Goal: Task Accomplishment & Management: Use online tool/utility

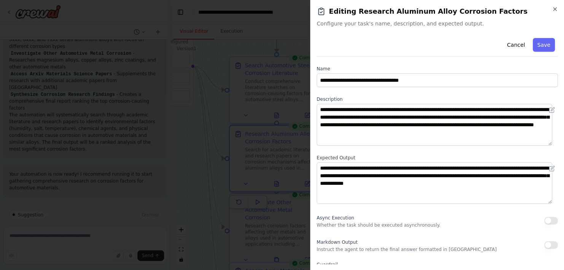
click at [557, 7] on div "**********" at bounding box center [437, 135] width 254 height 270
click at [554, 8] on icon "button" at bounding box center [554, 9] width 3 height 3
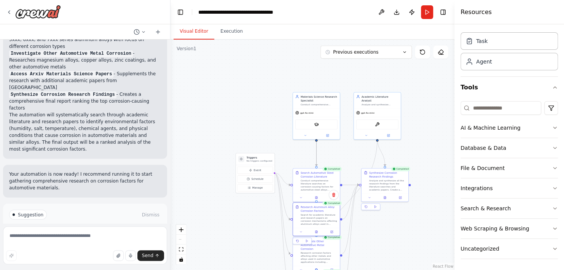
drag, startPoint x: 421, startPoint y: 77, endPoint x: 413, endPoint y: 139, distance: 62.9
click at [413, 139] on div ".deletable-edge-delete-btn { width: 20px; height: 20px; border: 0px solid #ffff…" at bounding box center [312, 155] width 284 height 230
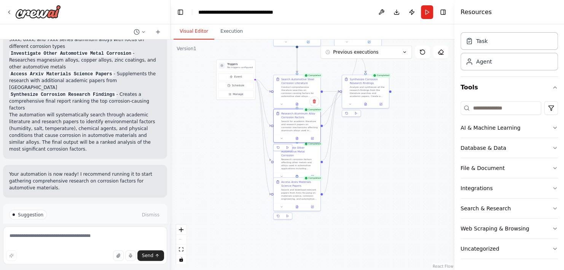
drag, startPoint x: 405, startPoint y: 243, endPoint x: 390, endPoint y: 134, distance: 109.8
click at [390, 134] on div ".deletable-edge-delete-btn { width: 20px; height: 20px; border: 0px solid #ffff…" at bounding box center [312, 155] width 284 height 230
click at [368, 104] on button at bounding box center [366, 103] width 16 height 5
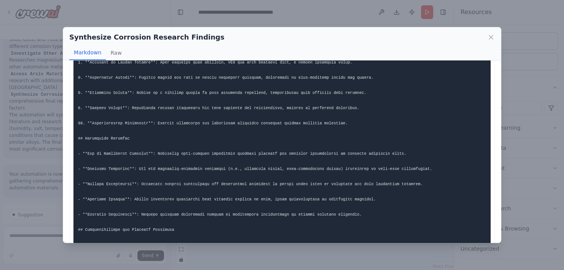
scroll to position [449, 0]
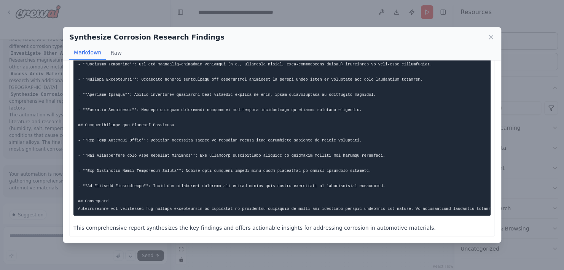
drag, startPoint x: 195, startPoint y: 216, endPoint x: 212, endPoint y: 215, distance: 17.1
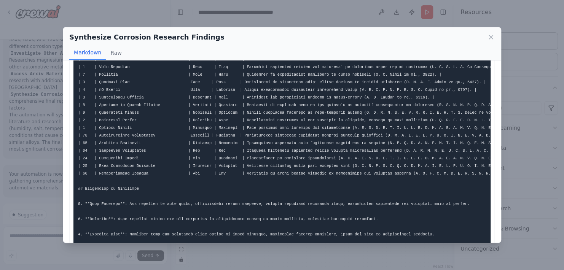
scroll to position [76, 0]
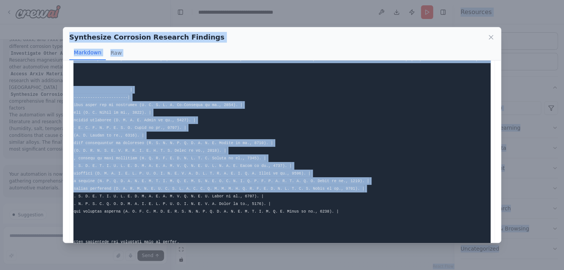
scroll to position [0, 0]
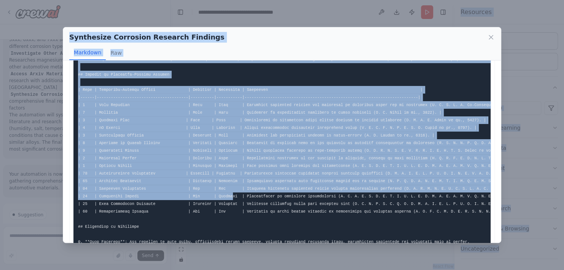
drag, startPoint x: 273, startPoint y: 194, endPoint x: -19, endPoint y: 180, distance: 293.1
click at [0, 180] on html "I want to create an agents to automatically search all literature and research …" at bounding box center [282, 135] width 564 height 270
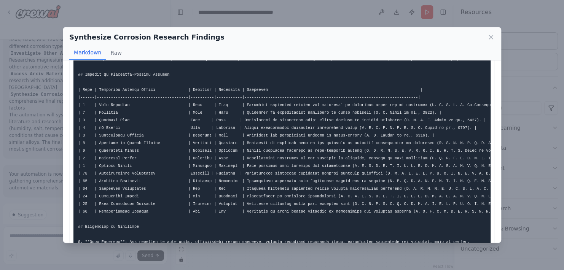
drag, startPoint x: 254, startPoint y: 199, endPoint x: 346, endPoint y: 198, distance: 92.0
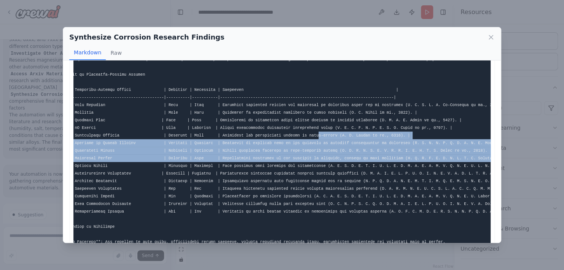
drag, startPoint x: 346, startPoint y: 198, endPoint x: 480, endPoint y: 154, distance: 141.2
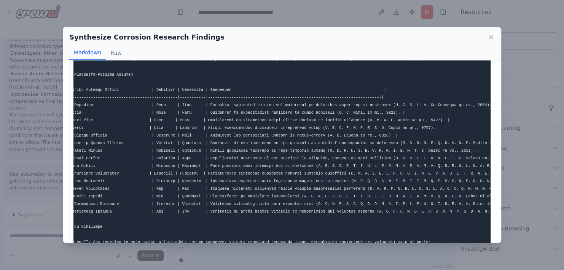
drag, startPoint x: 393, startPoint y: 170, endPoint x: 430, endPoint y: 173, distance: 37.4
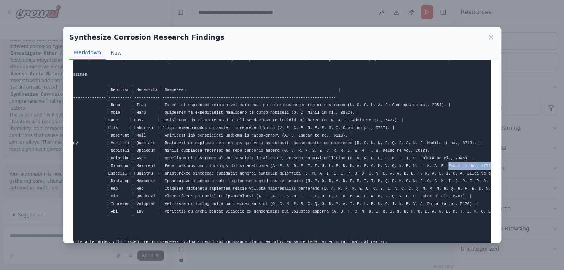
scroll to position [0, 85]
drag, startPoint x: 456, startPoint y: 166, endPoint x: 447, endPoint y: 164, distance: 8.9
copy code "Smith et al., 2018)"
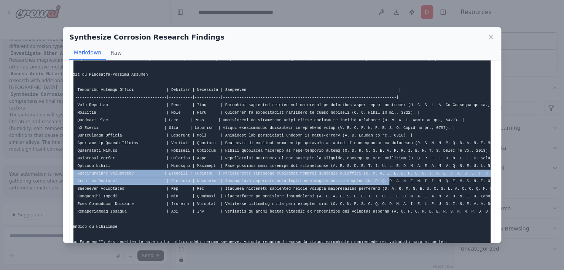
scroll to position [0, 0]
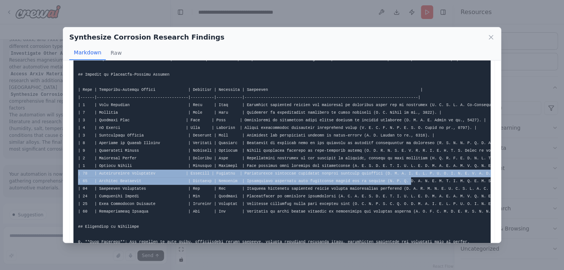
drag, startPoint x: 254, startPoint y: 180, endPoint x: 51, endPoint y: 173, distance: 203.5
click at [51, 173] on div "Synthesize Corrosion Research Findings Markdown Raw Based on the gathered acade…" at bounding box center [282, 135] width 564 height 270
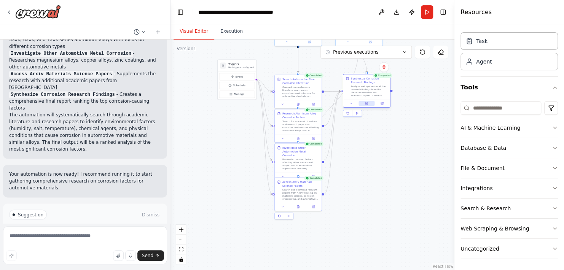
click at [365, 105] on button at bounding box center [366, 103] width 16 height 5
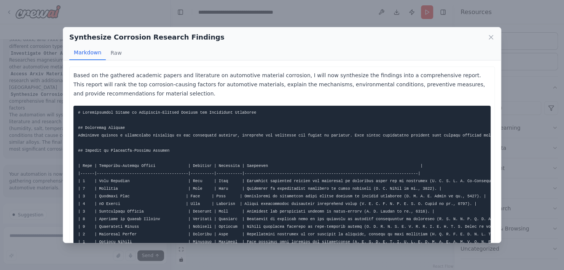
click at [514, 116] on div "Synthesize Corrosion Research Findings Markdown Raw Based on the gathered acade…" at bounding box center [282, 135] width 564 height 270
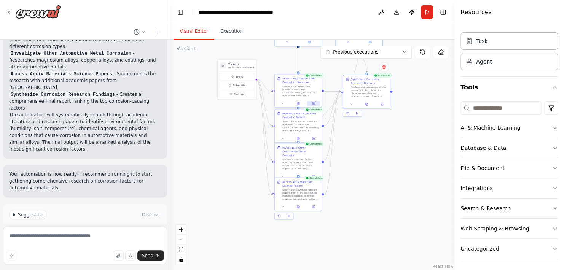
click at [312, 103] on icon at bounding box center [313, 103] width 2 height 2
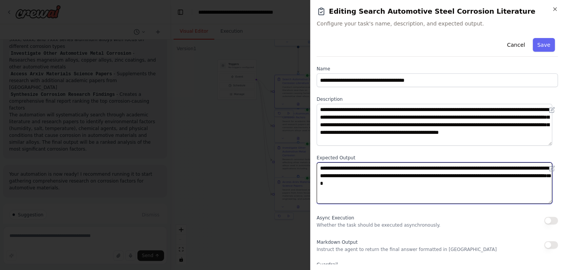
click at [438, 181] on textarea "**********" at bounding box center [433, 183] width 235 height 42
type textarea "**********"
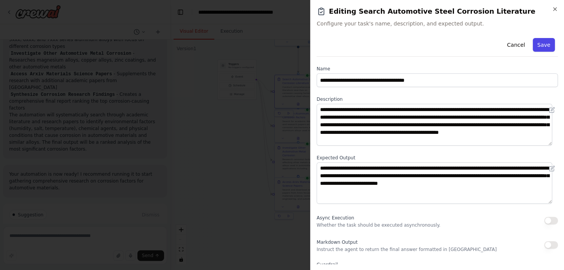
click at [534, 48] on button "Save" at bounding box center [543, 45] width 22 height 14
click at [535, 41] on button "Save" at bounding box center [543, 45] width 22 height 14
click at [551, 8] on icon "button" at bounding box center [554, 9] width 6 height 6
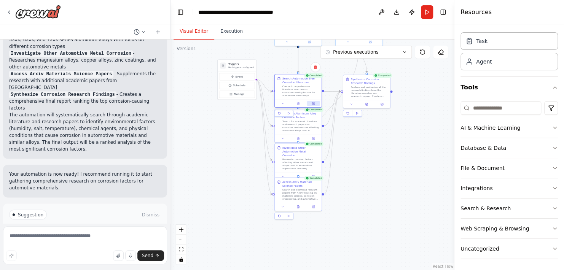
click at [311, 105] on button at bounding box center [312, 103] width 13 height 5
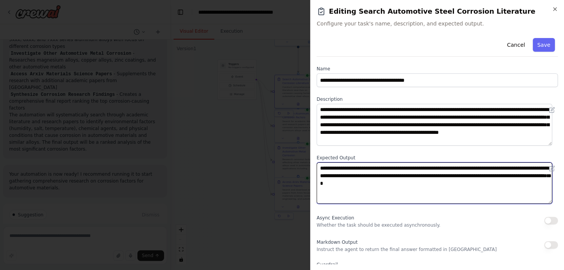
click at [442, 191] on textarea "**********" at bounding box center [433, 183] width 235 height 42
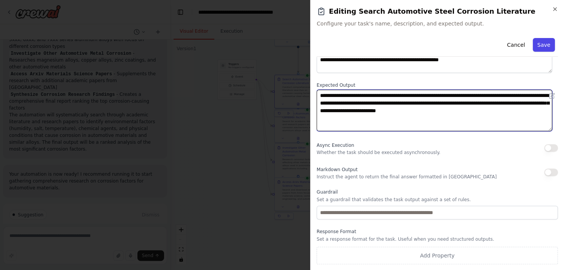
type textarea "**********"
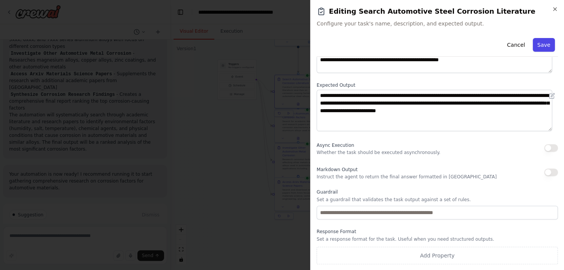
click at [537, 44] on button "Save" at bounding box center [543, 45] width 22 height 14
click at [537, 45] on button "Save" at bounding box center [543, 45] width 22 height 14
click at [537, 45] on div "Cancel Saving..." at bounding box center [436, 46] width 241 height 22
click at [537, 45] on button "Save" at bounding box center [543, 45] width 22 height 14
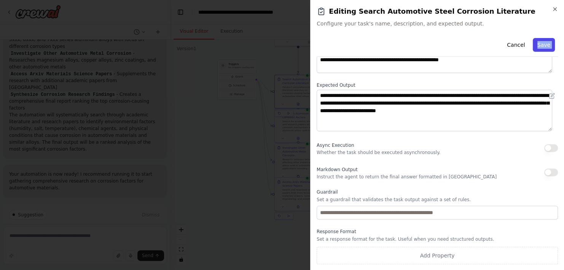
click at [537, 45] on div "Cancel Save" at bounding box center [436, 46] width 241 height 22
click at [537, 45] on button "Save" at bounding box center [543, 45] width 22 height 14
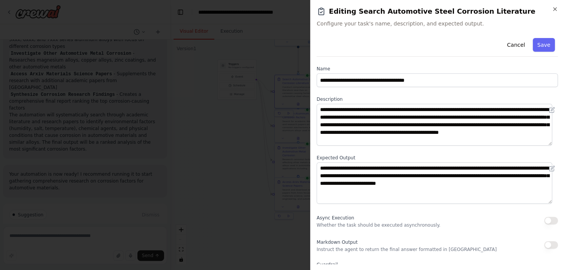
click at [432, 42] on div "Cancel Save" at bounding box center [436, 46] width 241 height 22
click at [535, 42] on button "Save" at bounding box center [543, 45] width 22 height 14
click at [535, 42] on div "Cancel Saving..." at bounding box center [436, 46] width 241 height 22
click at [535, 42] on button "Saving..." at bounding box center [538, 45] width 32 height 14
click at [535, 42] on div "Cancel Saving..." at bounding box center [436, 46] width 241 height 22
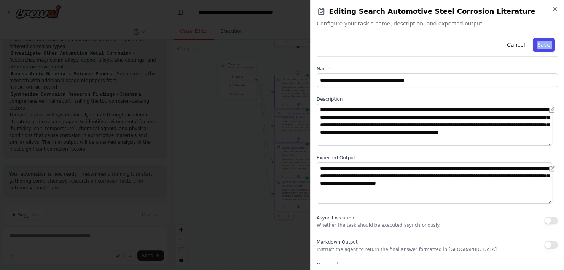
click at [535, 43] on button "Save" at bounding box center [543, 45] width 22 height 14
click at [535, 43] on div "Cancel Save" at bounding box center [436, 46] width 241 height 22
click at [535, 43] on button "Save" at bounding box center [543, 45] width 22 height 14
click at [535, 43] on div "Cancel Saving..." at bounding box center [436, 46] width 241 height 22
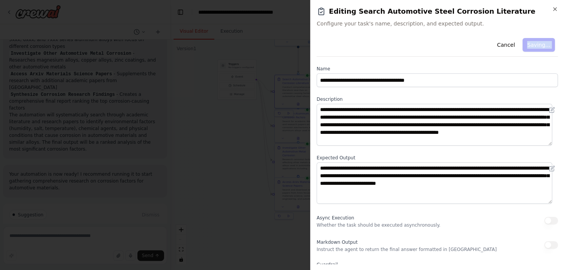
click at [535, 43] on div "Cancel Saving..." at bounding box center [436, 46] width 241 height 22
drag, startPoint x: 535, startPoint y: 43, endPoint x: 485, endPoint y: 30, distance: 51.4
click at [485, 30] on div "**********" at bounding box center [437, 135] width 254 height 270
click at [502, 51] on button "Cancel" at bounding box center [515, 45] width 27 height 14
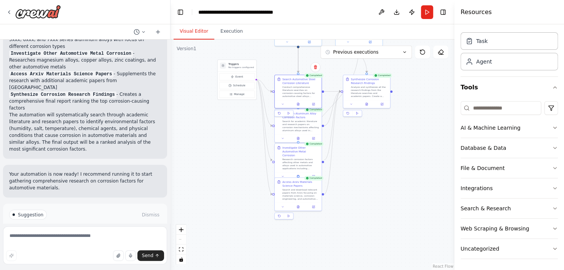
click at [332, 165] on div ".deletable-edge-delete-btn { width: 20px; height: 20px; border: 0px solid #ffff…" at bounding box center [312, 155] width 284 height 230
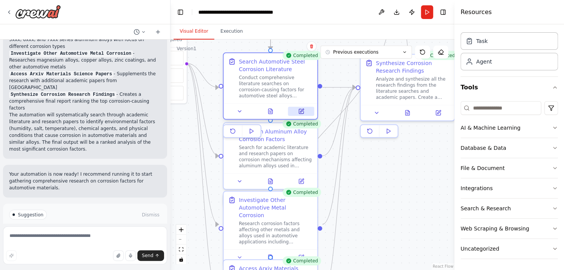
click at [302, 111] on icon at bounding box center [301, 110] width 3 height 3
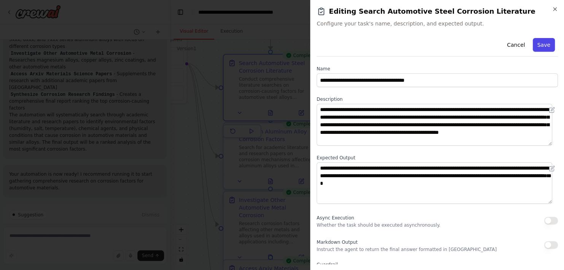
click at [539, 43] on button "Save" at bounding box center [543, 45] width 22 height 14
click at [540, 43] on button "Save" at bounding box center [543, 45] width 22 height 14
click at [554, 10] on icon "button" at bounding box center [554, 9] width 3 height 3
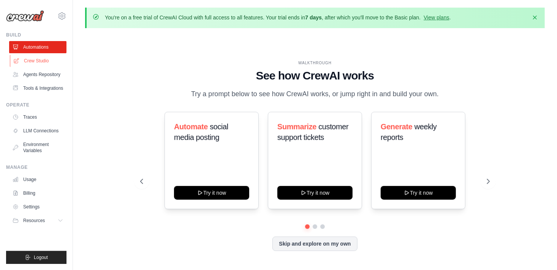
click at [37, 62] on link "Crew Studio" at bounding box center [38, 61] width 57 height 12
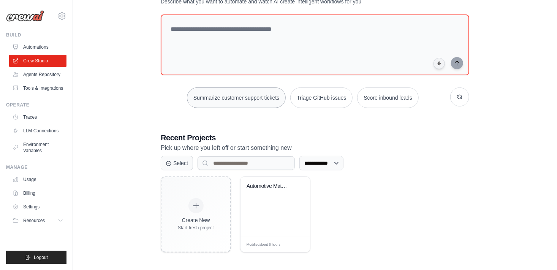
scroll to position [62, 0]
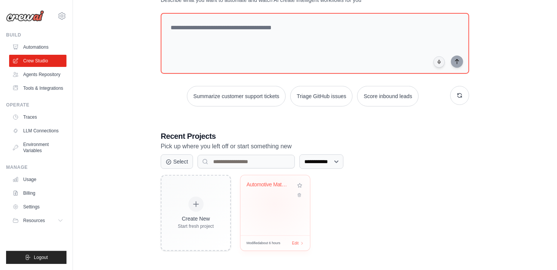
click at [275, 203] on div "Automotive Materials Corrosion Rese..." at bounding box center [276, 205] width 70 height 60
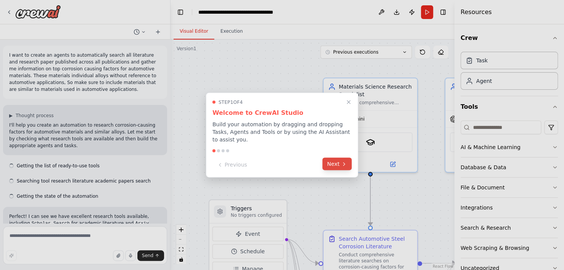
click at [332, 159] on button "Next" at bounding box center [336, 164] width 29 height 13
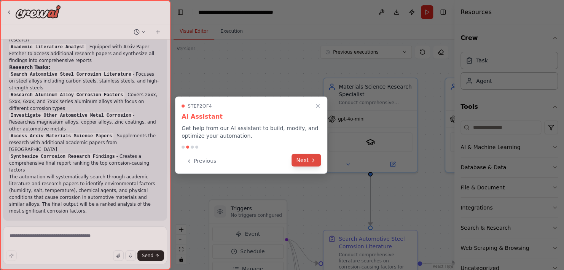
scroll to position [486, 0]
click at [319, 103] on icon "Close walkthrough" at bounding box center [317, 106] width 7 height 7
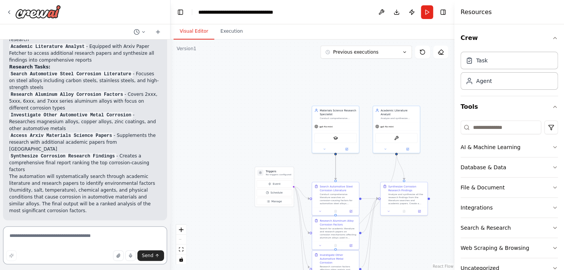
click at [60, 239] on textarea at bounding box center [85, 245] width 164 height 38
click at [48, 243] on textarea "**********" at bounding box center [85, 245] width 164 height 38
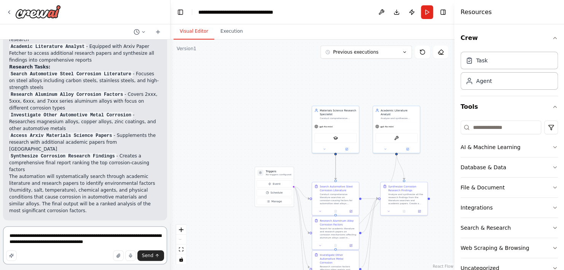
click at [98, 242] on textarea "**********" at bounding box center [85, 245] width 164 height 38
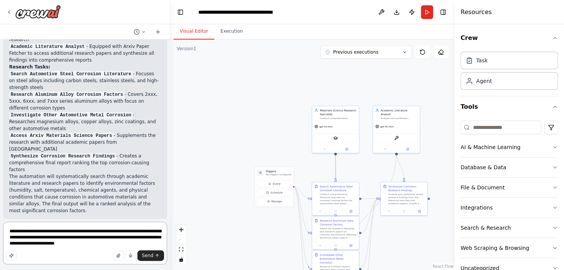
click at [22, 244] on textarea "**********" at bounding box center [85, 243] width 164 height 43
type textarea "**********"
click at [148, 254] on span "Send" at bounding box center [147, 255] width 11 height 6
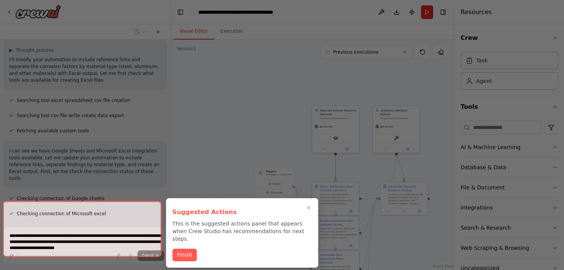
scroll to position [762, 0]
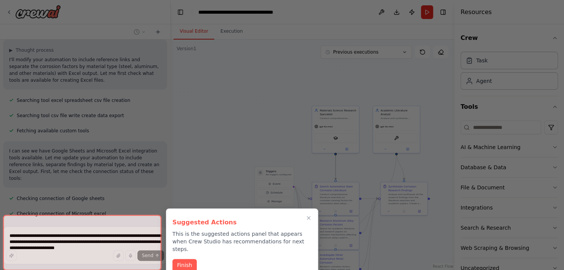
click at [187, 259] on button "Finish" at bounding box center [184, 265] width 24 height 13
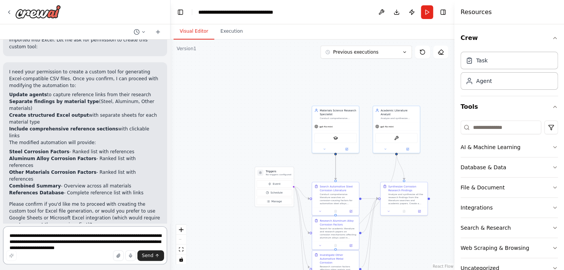
scroll to position [965, 0]
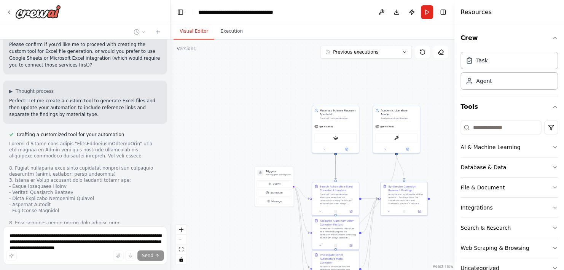
scroll to position [1171, 0]
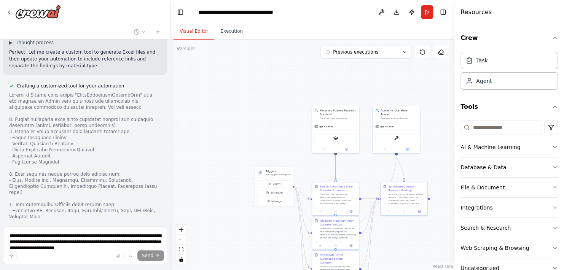
click at [23, 219] on div "I want to create an agents to automatically search all literature and research …" at bounding box center [85, 132] width 170 height 184
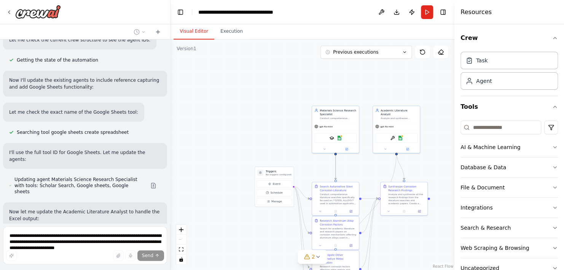
scroll to position [1476, 0]
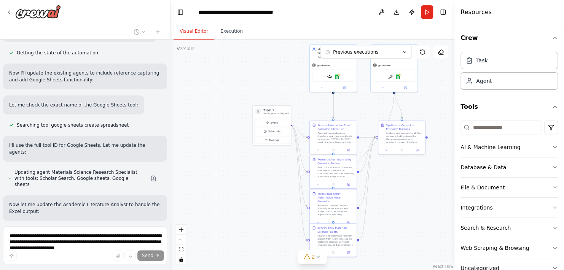
drag, startPoint x: 198, startPoint y: 103, endPoint x: 193, endPoint y: 59, distance: 44.4
click at [193, 59] on div ".deletable-edge-delete-btn { width: 20px; height: 20px; border: 0px solid #ffff…" at bounding box center [312, 155] width 284 height 230
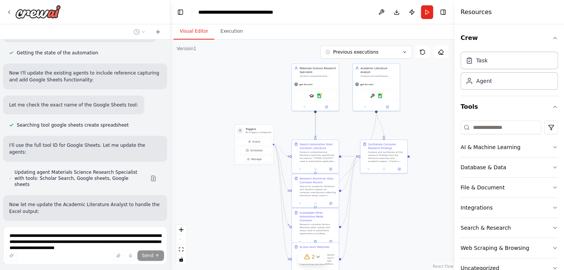
drag, startPoint x: 210, startPoint y: 181, endPoint x: 206, endPoint y: 183, distance: 3.9
click at [206, 183] on div ".deletable-edge-delete-btn { width: 20px; height: 20px; border: 0px solid #ffff…" at bounding box center [312, 155] width 284 height 230
click at [313, 253] on span "2" at bounding box center [312, 257] width 3 height 8
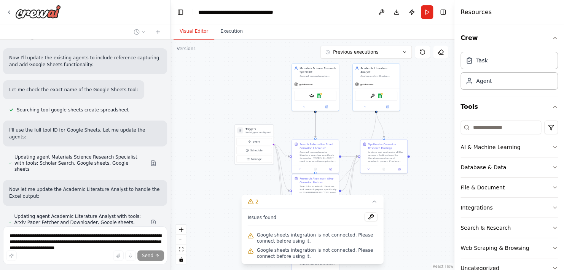
click at [372, 217] on button at bounding box center [370, 216] width 13 height 9
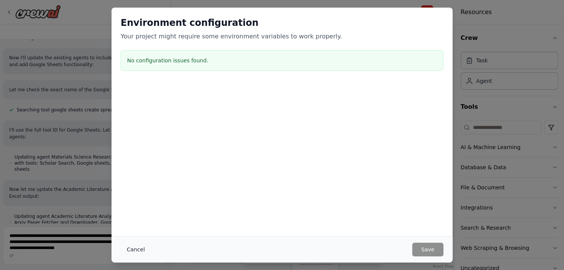
click at [139, 248] on button "Cancel" at bounding box center [136, 250] width 30 height 14
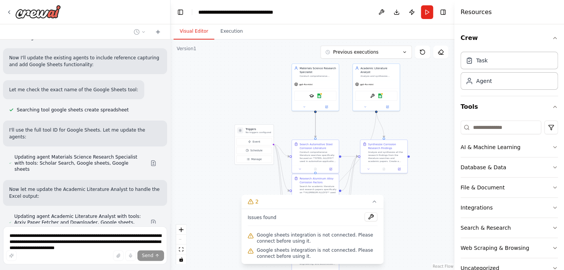
scroll to position [1507, 0]
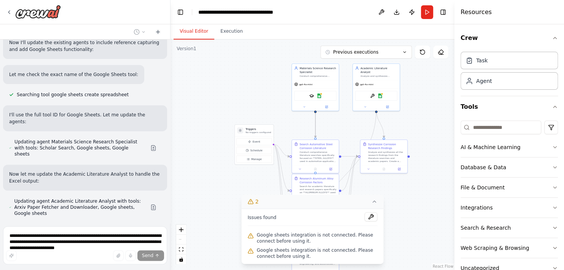
click at [371, 204] on icon at bounding box center [374, 201] width 6 height 6
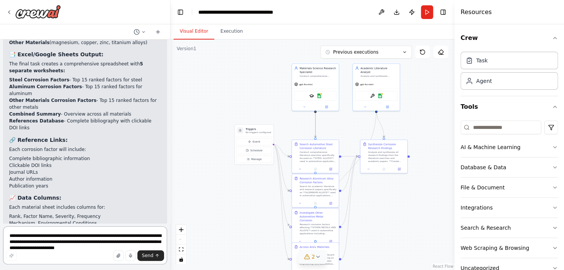
scroll to position [2018, 0]
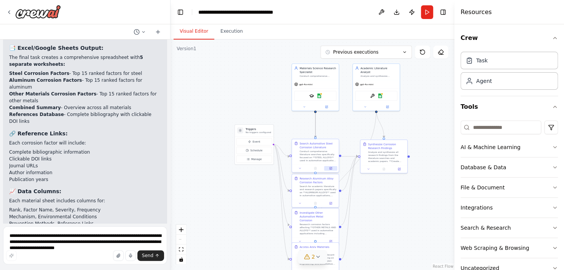
click at [329, 167] on icon at bounding box center [330, 168] width 3 height 3
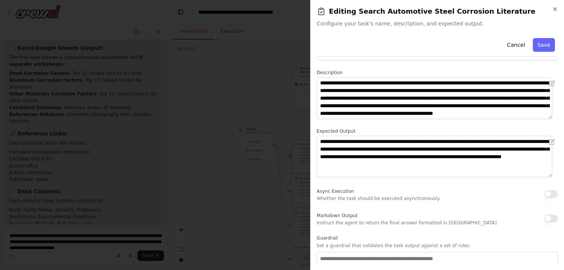
scroll to position [38, 0]
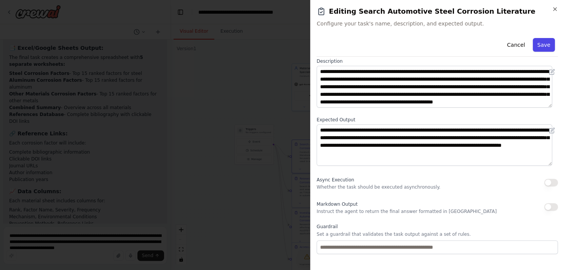
click at [539, 43] on button "Save" at bounding box center [543, 45] width 22 height 14
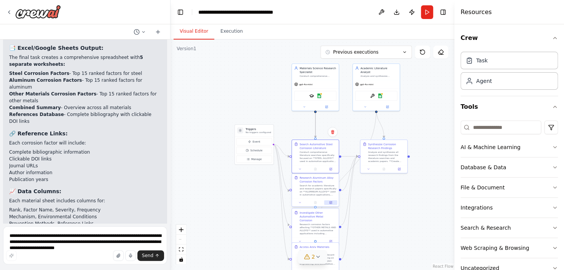
click at [331, 203] on icon at bounding box center [330, 203] width 2 height 2
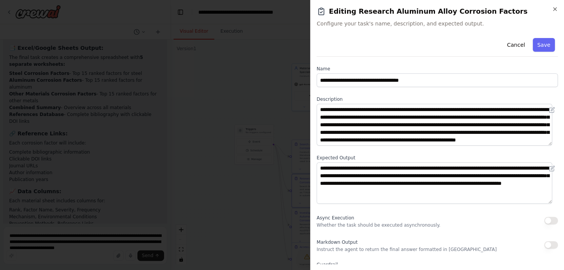
click at [543, 45] on button "Save" at bounding box center [543, 45] width 22 height 14
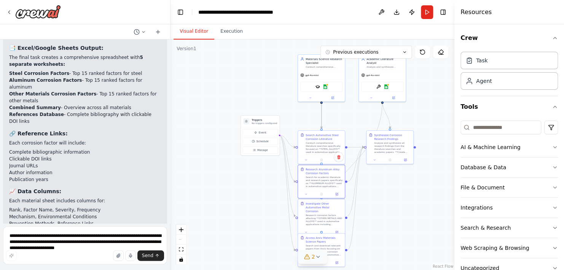
drag, startPoint x: 396, startPoint y: 227, endPoint x: 413, endPoint y: 149, distance: 80.5
click at [413, 149] on div ".deletable-edge-delete-btn { width: 20px; height: 20px; border: 0px solid #ffff…" at bounding box center [312, 155] width 284 height 230
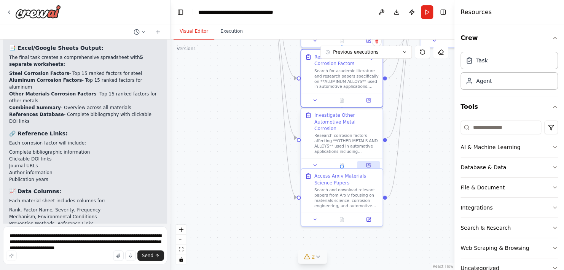
click at [364, 161] on button at bounding box center [368, 165] width 23 height 8
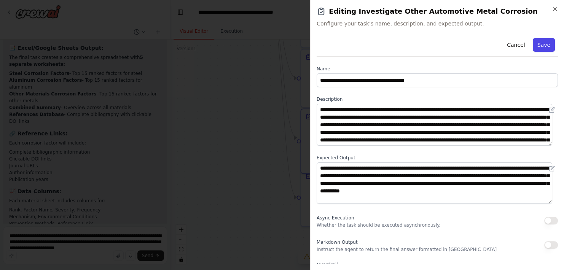
click at [543, 38] on button "Save" at bounding box center [543, 45] width 22 height 14
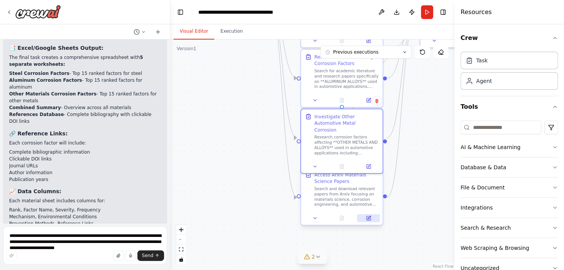
click at [369, 217] on icon at bounding box center [368, 217] width 3 height 3
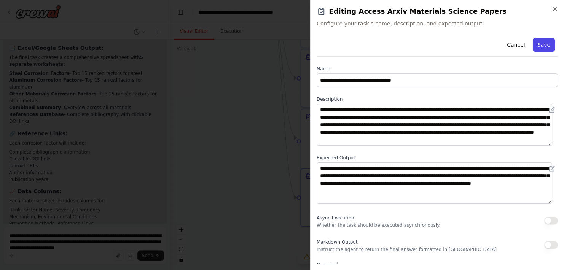
click at [540, 46] on button "Save" at bounding box center [543, 45] width 22 height 14
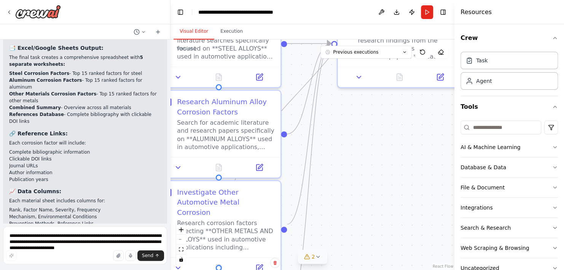
drag, startPoint x: 424, startPoint y: 144, endPoint x: 302, endPoint y: 289, distance: 189.7
click at [302, 270] on html "I want to create an agents to automatically search all literature and research …" at bounding box center [282, 135] width 564 height 270
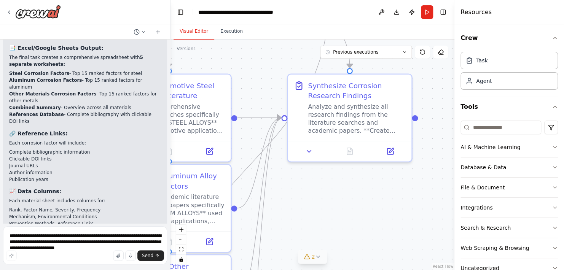
drag, startPoint x: 369, startPoint y: 195, endPoint x: 353, endPoint y: 245, distance: 52.9
click at [353, 245] on div ".deletable-edge-delete-btn { width: 20px; height: 20px; border: 0px solid #ffff…" at bounding box center [312, 155] width 284 height 230
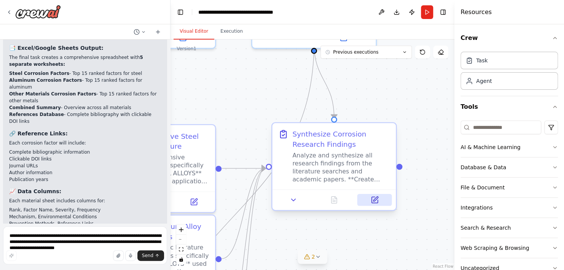
click at [376, 198] on icon at bounding box center [375, 199] width 5 height 5
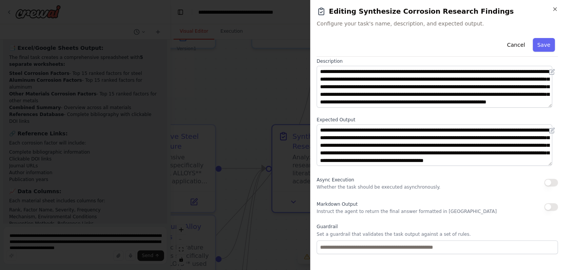
scroll to position [0, 0]
click at [535, 48] on button "Save" at bounding box center [543, 45] width 22 height 14
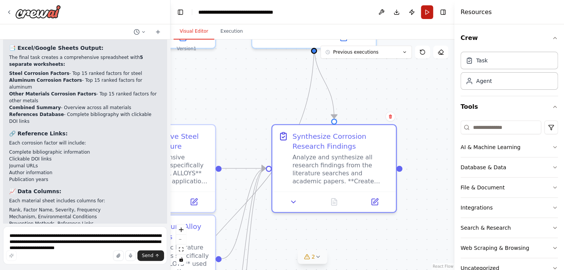
click at [425, 13] on button "Run" at bounding box center [427, 12] width 12 height 14
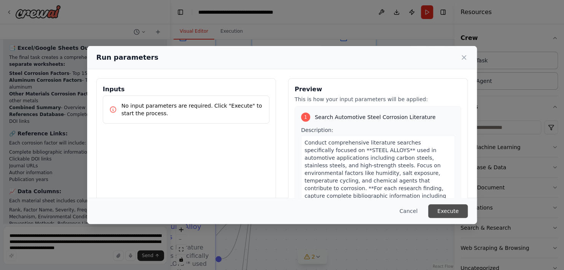
click at [445, 213] on button "Execute" at bounding box center [448, 211] width 40 height 14
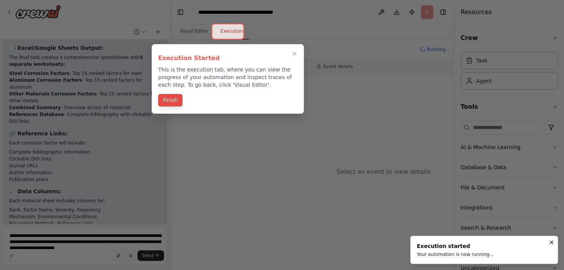
click at [166, 101] on button "Finish" at bounding box center [170, 100] width 24 height 13
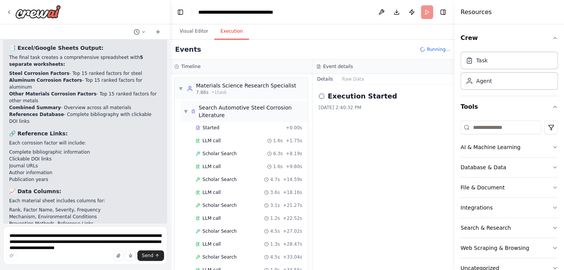
click at [186, 112] on span "▼" at bounding box center [186, 111] width 4 height 6
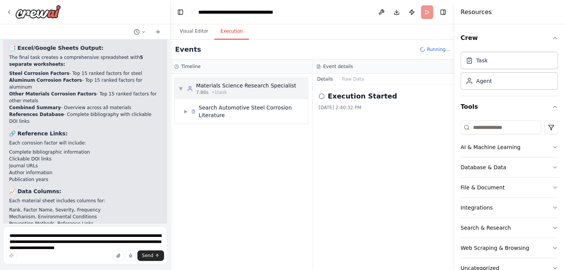
click at [223, 88] on div "Materials Science Research Specialist" at bounding box center [246, 86] width 100 height 8
click at [198, 90] on span "7.86s" at bounding box center [202, 92] width 13 height 6
click at [186, 111] on span "▶" at bounding box center [186, 111] width 4 height 6
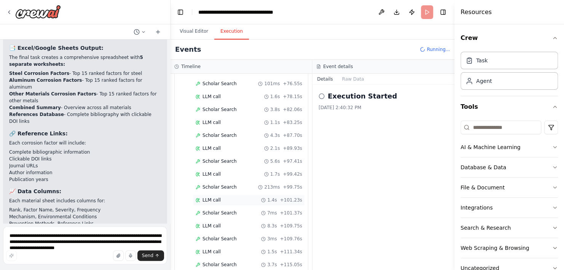
scroll to position [513, 0]
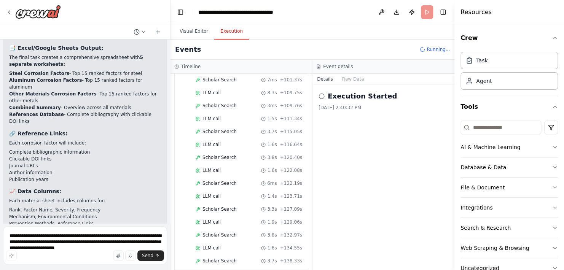
click at [435, 50] on span "Running..." at bounding box center [437, 49] width 23 height 6
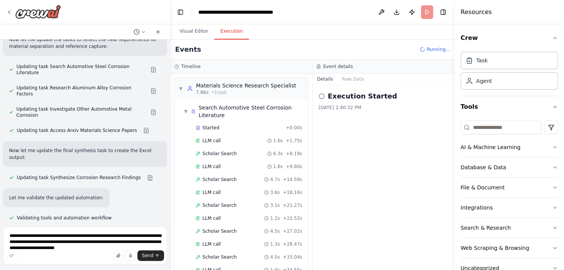
scroll to position [1714, 0]
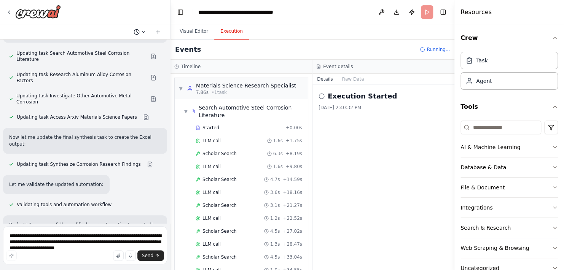
click at [146, 29] on button at bounding box center [139, 31] width 18 height 9
click at [146, 20] on div at bounding box center [85, 135] width 170 height 270
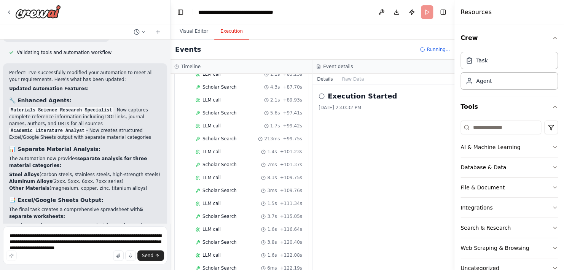
scroll to position [513, 0]
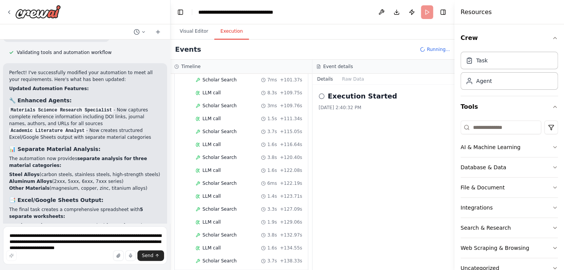
click at [433, 50] on span "Running..." at bounding box center [437, 49] width 23 height 6
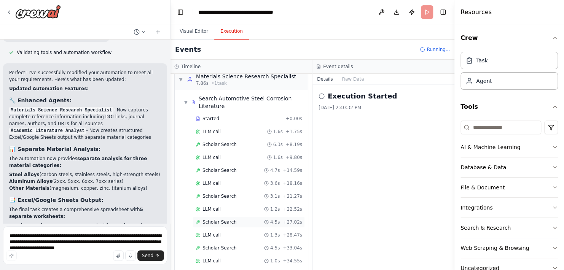
scroll to position [0, 0]
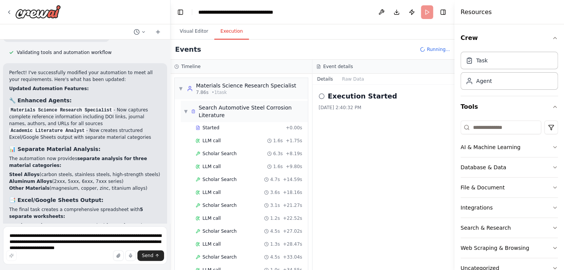
click at [184, 109] on span "▼" at bounding box center [186, 111] width 4 height 6
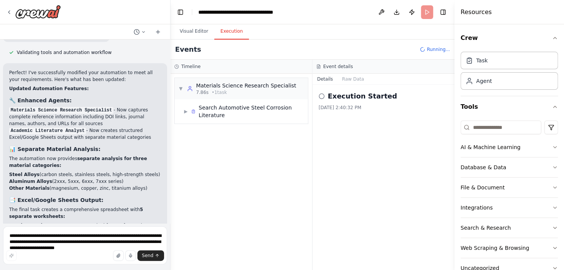
click at [320, 98] on circle at bounding box center [321, 96] width 5 height 5
click at [322, 96] on icon at bounding box center [321, 96] width 6 height 6
drag, startPoint x: 322, startPoint y: 96, endPoint x: 366, endPoint y: 159, distance: 76.9
click at [366, 159] on div "Execution Started 10/6/2025, 2:40:32 PM" at bounding box center [383, 177] width 142 height 185
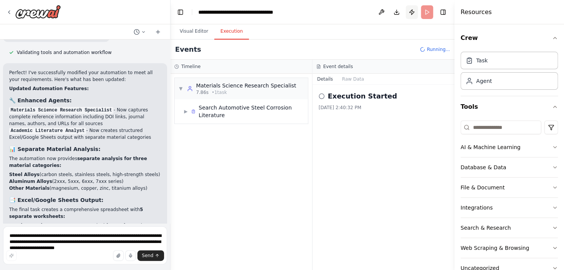
click at [409, 11] on button "Publish" at bounding box center [411, 12] width 12 height 14
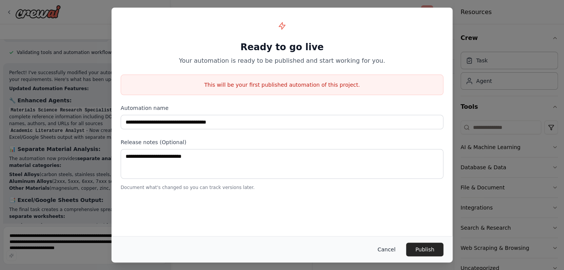
click at [391, 247] on button "Cancel" at bounding box center [386, 250] width 30 height 14
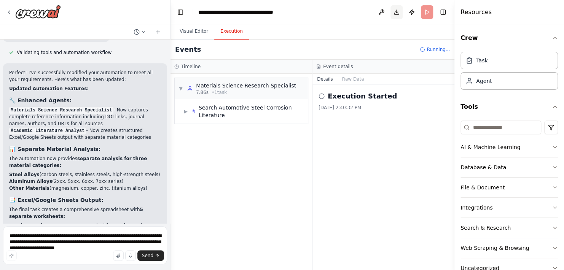
click at [397, 12] on button "Download" at bounding box center [396, 12] width 12 height 14
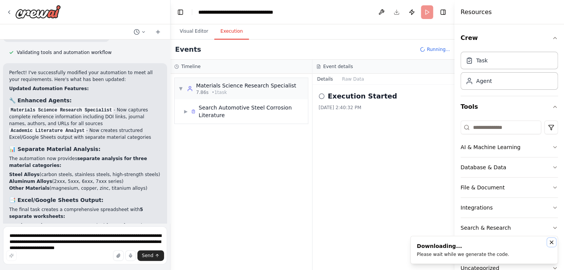
click at [551, 240] on icon "Notifications (F8)" at bounding box center [551, 242] width 6 height 6
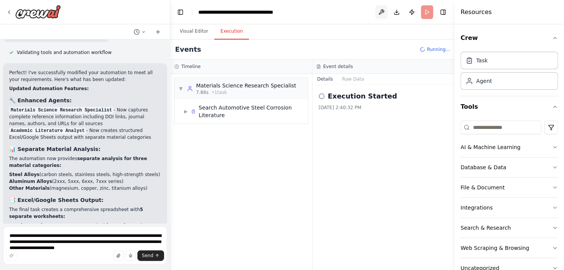
click at [381, 13] on button at bounding box center [381, 12] width 12 height 14
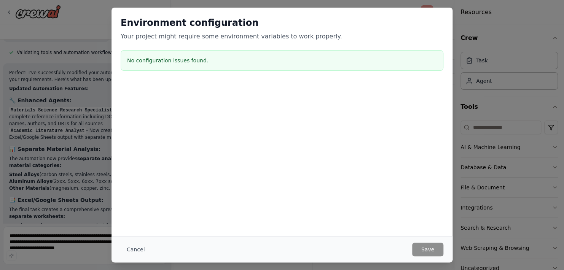
click at [326, 50] on div "No configuration issues found." at bounding box center [282, 60] width 322 height 21
click at [138, 250] on button "Cancel" at bounding box center [136, 250] width 30 height 14
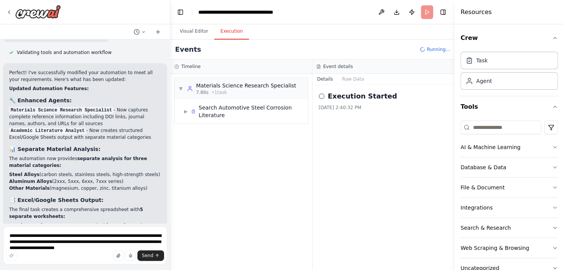
click at [341, 198] on div "Execution Started 10/6/2025, 2:40:32 PM" at bounding box center [383, 177] width 142 height 185
click at [214, 116] on span "Search Automotive Steel Corrosion Literature" at bounding box center [251, 111] width 106 height 15
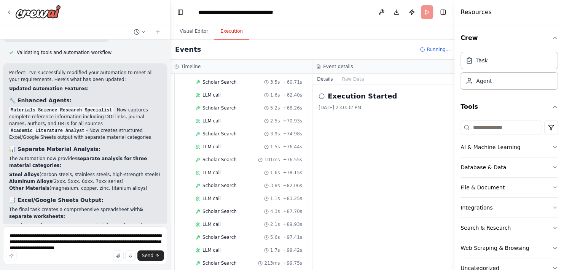
scroll to position [513, 0]
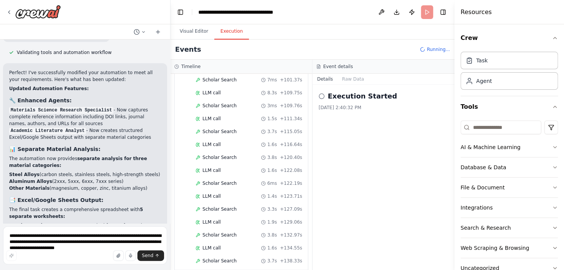
click at [426, 14] on header "**********" at bounding box center [312, 12] width 284 height 24
click at [435, 51] on span "Running..." at bounding box center [437, 49] width 23 height 6
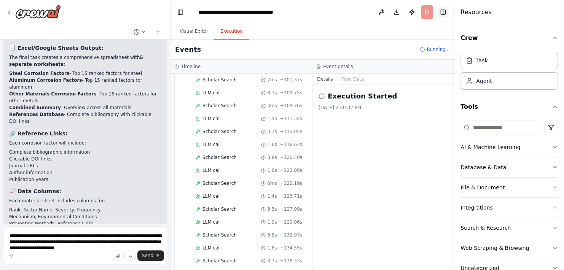
click at [444, 12] on button "Toggle Right Sidebar" at bounding box center [442, 12] width 11 height 11
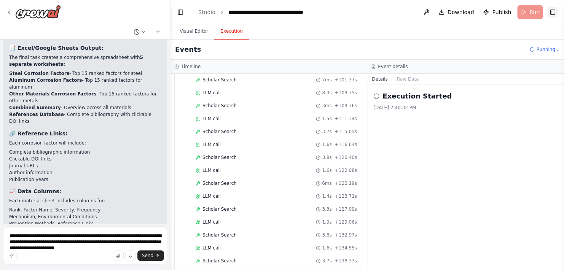
click at [549, 13] on button "Toggle Right Sidebar" at bounding box center [552, 12] width 11 height 11
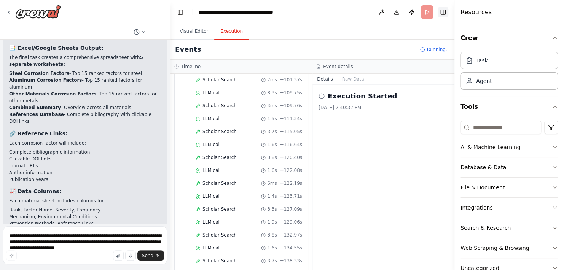
click at [442, 12] on button "Toggle Right Sidebar" at bounding box center [442, 12] width 11 height 11
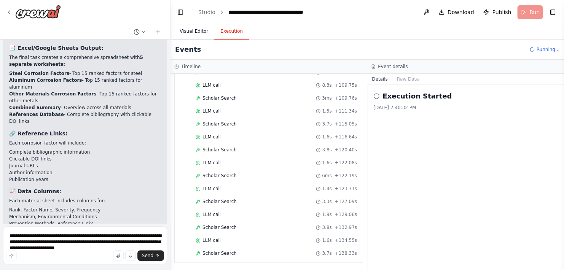
scroll to position [506, 0]
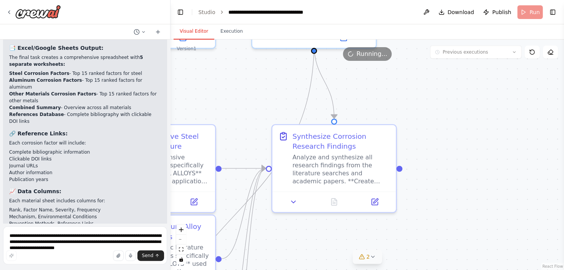
click at [180, 32] on button "Visual Editor" at bounding box center [193, 32] width 41 height 16
click at [550, 51] on icon at bounding box center [550, 52] width 6 height 6
click at [525, 14] on header "**********" at bounding box center [366, 12] width 393 height 24
click at [527, 13] on header "**********" at bounding box center [366, 12] width 393 height 24
click at [371, 257] on icon at bounding box center [372, 257] width 6 height 6
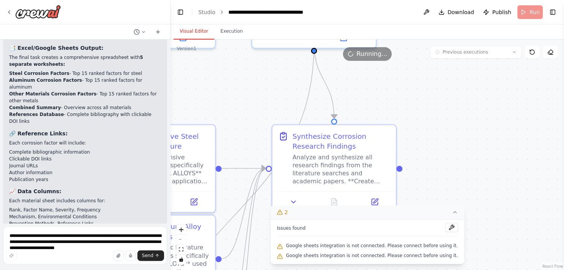
click at [447, 206] on button "2" at bounding box center [366, 212] width 193 height 14
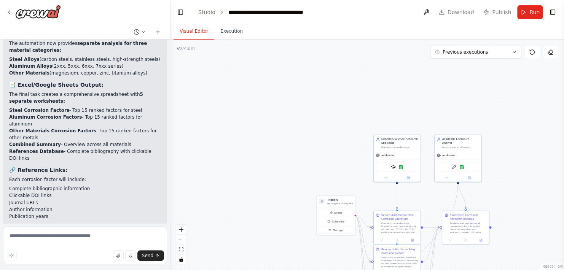
scroll to position [1957, 0]
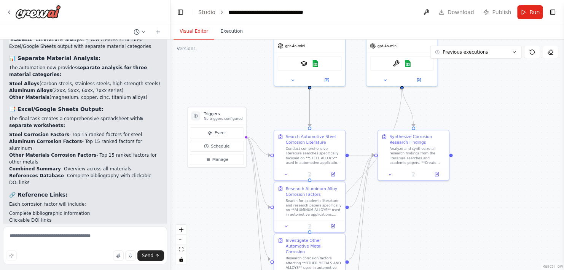
drag, startPoint x: 304, startPoint y: 192, endPoint x: 209, endPoint y: 79, distance: 147.6
click at [209, 79] on div ".deletable-edge-delete-btn { width: 20px; height: 20px; border: 0px solid #ffff…" at bounding box center [366, 155] width 393 height 230
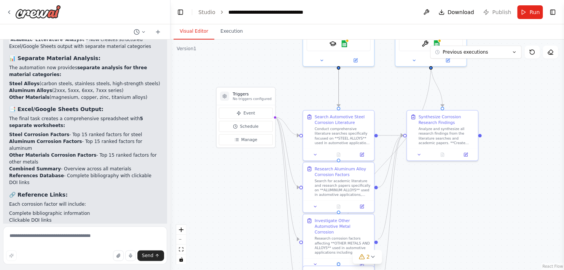
drag, startPoint x: 425, startPoint y: 228, endPoint x: 471, endPoint y: 236, distance: 46.8
click at [471, 236] on div ".deletable-edge-delete-btn { width: 20px; height: 20px; border: 0px solid #ffff…" at bounding box center [366, 155] width 393 height 230
click at [513, 50] on icon at bounding box center [513, 52] width 5 height 5
click at [516, 107] on div ".deletable-edge-delete-btn { width: 20px; height: 20px; border: 0px solid #ffff…" at bounding box center [366, 155] width 393 height 230
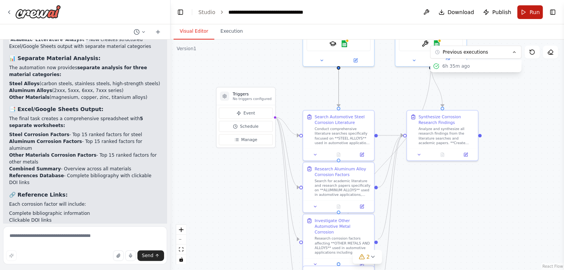
click at [525, 13] on button "Run" at bounding box center [529, 12] width 25 height 14
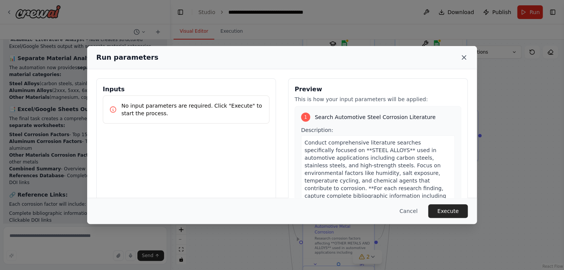
click at [460, 55] on icon at bounding box center [464, 58] width 8 height 8
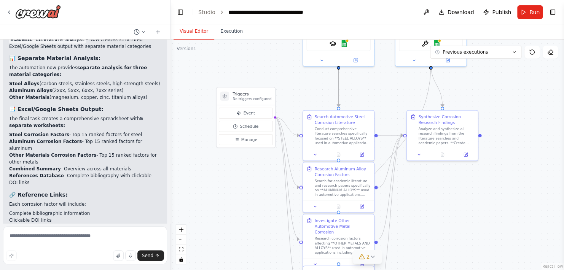
click at [369, 255] on icon at bounding box center [372, 257] width 6 height 6
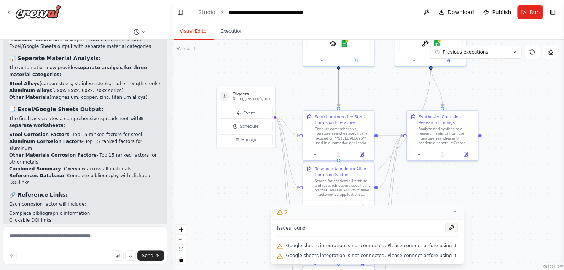
click at [445, 226] on button at bounding box center [451, 227] width 13 height 9
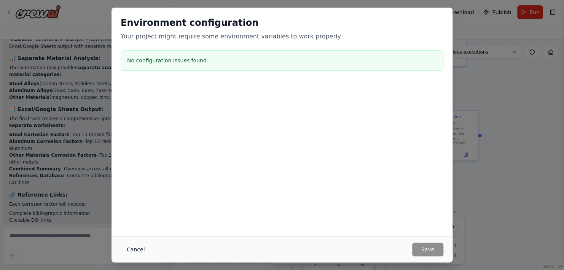
click at [131, 251] on button "Cancel" at bounding box center [136, 250] width 30 height 14
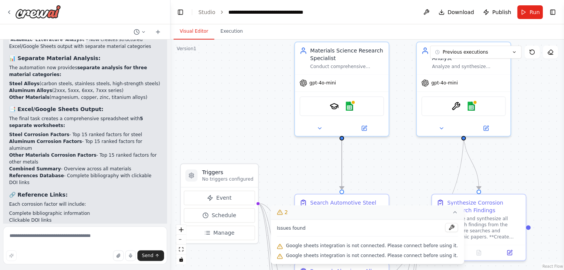
drag, startPoint x: 379, startPoint y: 79, endPoint x: 365, endPoint y: 149, distance: 72.0
click at [377, 175] on div ".deletable-edge-delete-btn { width: 20px; height: 20px; border: 0px solid #ffff…" at bounding box center [366, 155] width 393 height 230
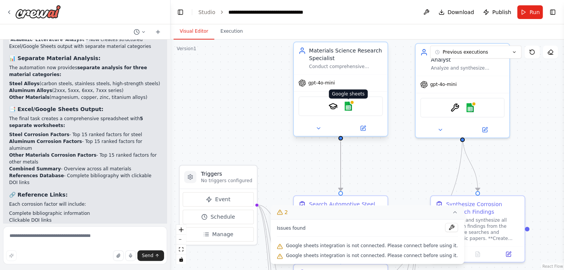
click at [348, 104] on img at bounding box center [347, 106] width 9 height 9
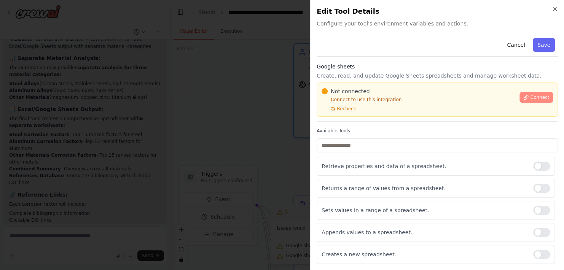
click at [532, 95] on span "Connect" at bounding box center [539, 97] width 19 height 6
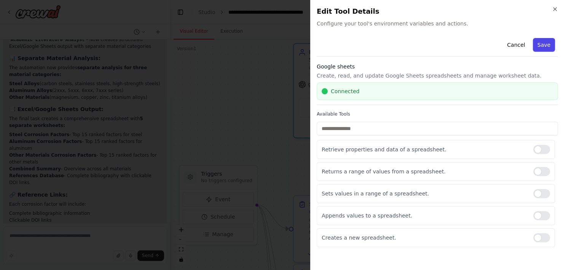
click at [543, 48] on button "Save" at bounding box center [543, 45] width 22 height 14
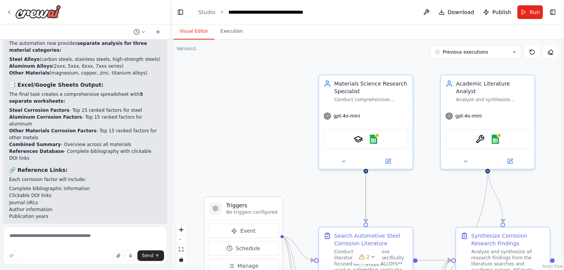
drag, startPoint x: 297, startPoint y: 172, endPoint x: 241, endPoint y: 133, distance: 67.5
click at [241, 133] on div ".deletable-edge-delete-btn { width: 20px; height: 20px; border: 0px solid #ffff…" at bounding box center [366, 155] width 393 height 230
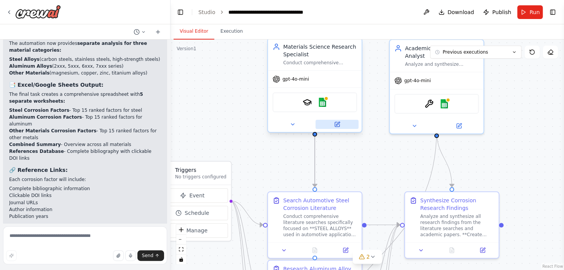
scroll to position [1957, 0]
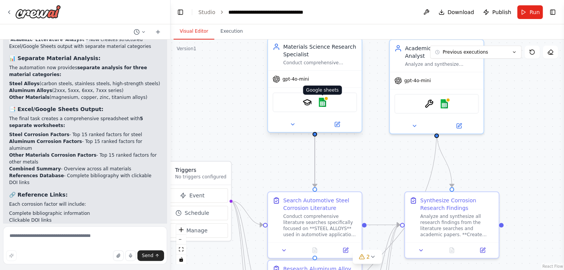
click at [325, 101] on img at bounding box center [322, 102] width 9 height 9
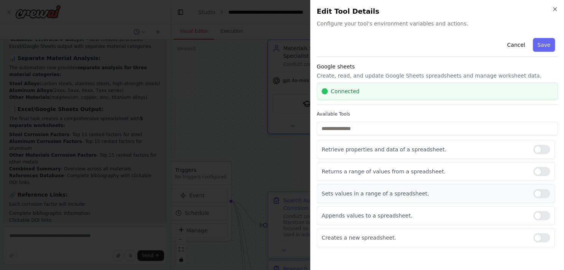
click at [541, 192] on div at bounding box center [541, 193] width 17 height 9
click at [540, 181] on div "Retrieve properties and data of a spreadsheet. Returns a range of values from a…" at bounding box center [436, 193] width 241 height 107
drag, startPoint x: 539, startPoint y: 170, endPoint x: 536, endPoint y: 166, distance: 4.9
click at [539, 170] on div at bounding box center [541, 171] width 17 height 9
click at [535, 151] on div at bounding box center [541, 149] width 17 height 9
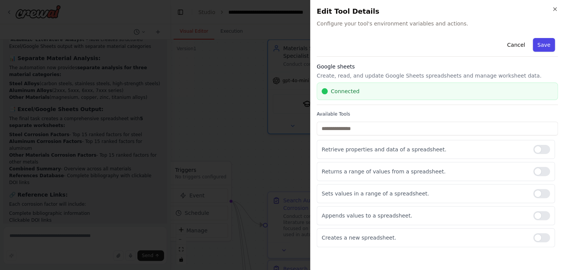
click at [543, 43] on button "Save" at bounding box center [543, 45] width 22 height 14
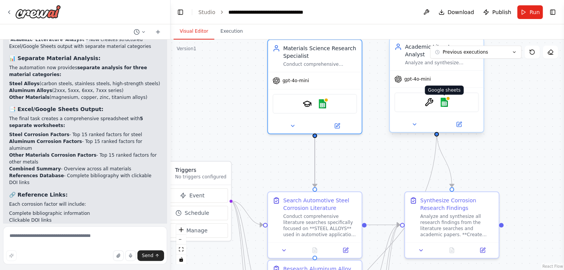
click at [445, 98] on img at bounding box center [443, 102] width 9 height 9
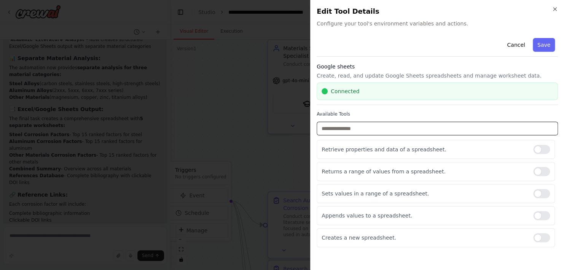
click at [383, 127] on input "text" at bounding box center [436, 129] width 241 height 14
click at [353, 109] on div "Cancel Save Google sheets Create, read, and update Google Sheets spreadsheets a…" at bounding box center [436, 141] width 241 height 212
click at [346, 98] on div "Connected" at bounding box center [436, 91] width 241 height 17
click at [343, 93] on span "Connected" at bounding box center [344, 91] width 29 height 8
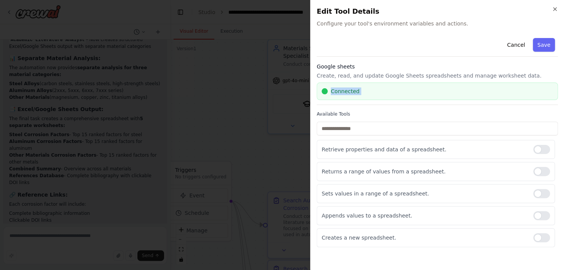
click at [343, 93] on span "Connected" at bounding box center [344, 91] width 29 height 8
drag, startPoint x: 343, startPoint y: 93, endPoint x: 315, endPoint y: 84, distance: 29.2
click at [315, 84] on div "Close Edit Tool Details Configure your tool's environment variables and actions…" at bounding box center [437, 135] width 254 height 270
drag, startPoint x: 316, startPoint y: 72, endPoint x: 326, endPoint y: 102, distance: 31.7
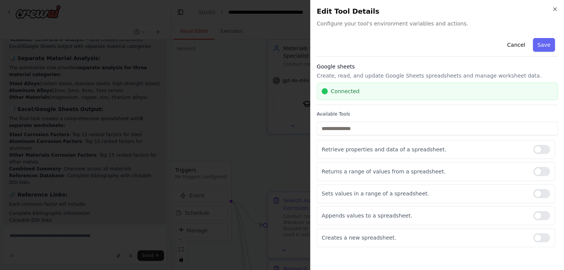
click at [316, 72] on div "Close Edit Tool Details Configure your tool's environment variables and actions…" at bounding box center [437, 135] width 254 height 270
drag, startPoint x: 554, startPoint y: 142, endPoint x: 547, endPoint y: 145, distance: 7.1
click at [551, 143] on div "Retrieve properties and data of a spreadsheet." at bounding box center [435, 149] width 238 height 19
click at [541, 151] on div at bounding box center [541, 149] width 17 height 9
click at [538, 173] on div at bounding box center [541, 171] width 17 height 9
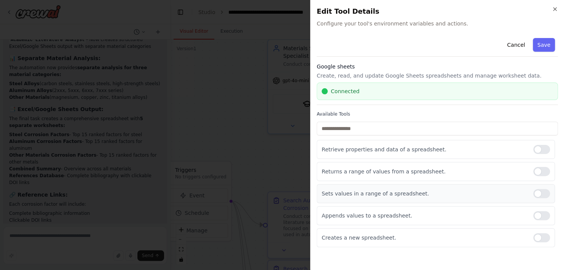
drag, startPoint x: 542, startPoint y: 192, endPoint x: 540, endPoint y: 182, distance: 10.4
click at [542, 193] on div at bounding box center [541, 193] width 17 height 9
click at [543, 44] on button "Save" at bounding box center [543, 45] width 22 height 14
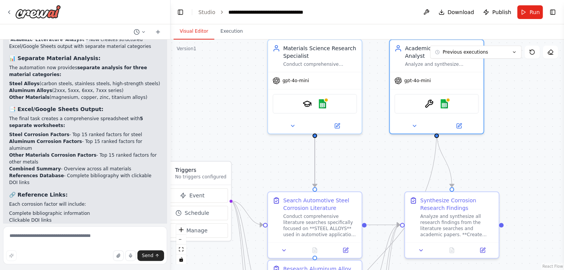
click at [256, 133] on div ".deletable-edge-delete-btn { width: 20px; height: 20px; border: 0px solid #ffff…" at bounding box center [366, 155] width 393 height 230
click at [535, 13] on span "Run" at bounding box center [534, 12] width 10 height 8
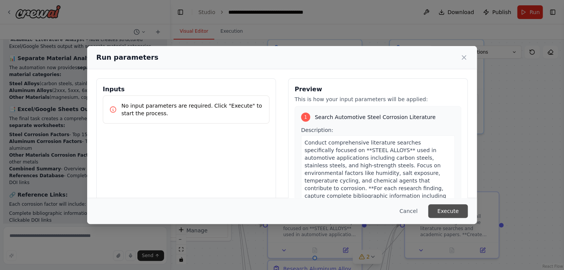
click at [451, 211] on button "Execute" at bounding box center [448, 211] width 40 height 14
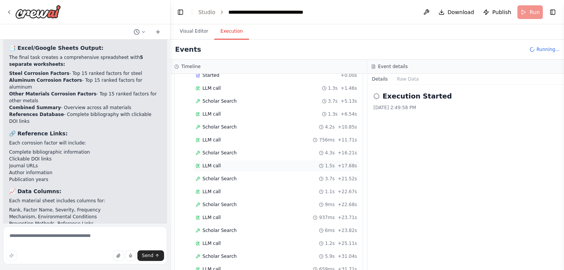
scroll to position [0, 0]
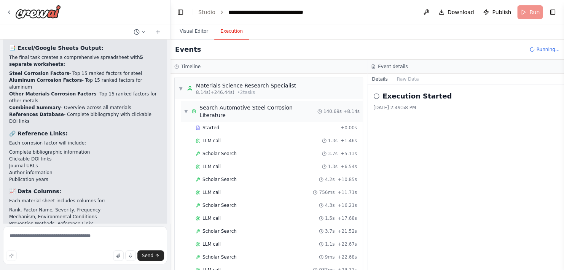
click at [186, 108] on span "▼" at bounding box center [186, 111] width 5 height 6
click at [187, 126] on span "▼" at bounding box center [186, 129] width 5 height 6
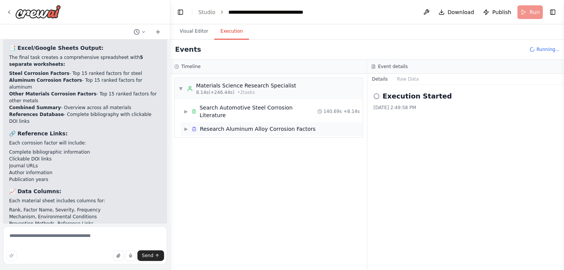
click at [188, 125] on div "▶ Research Aluminum Alloy Corrosion Factors" at bounding box center [250, 129] width 132 height 8
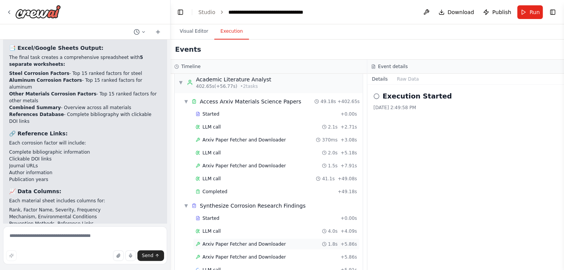
scroll to position [949, 0]
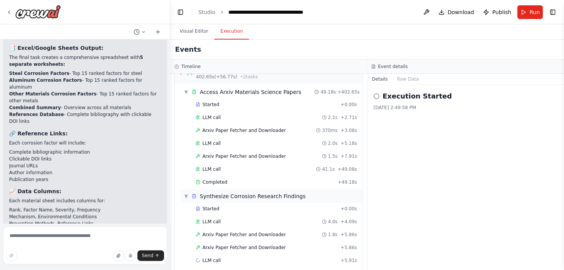
click at [184, 193] on span "▼" at bounding box center [186, 196] width 5 height 6
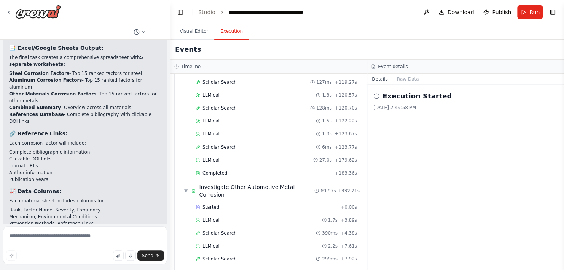
scroll to position [782, 0]
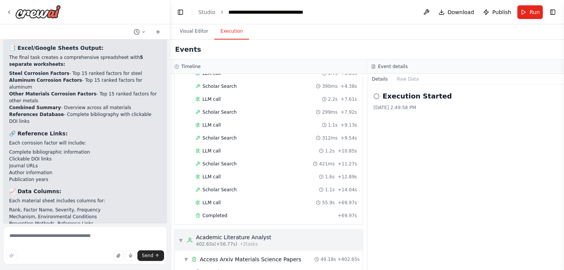
click at [181, 237] on span "▼" at bounding box center [180, 240] width 5 height 6
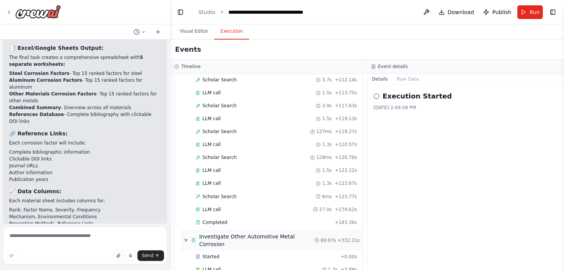
click at [186, 237] on span "▼" at bounding box center [186, 240] width 4 height 6
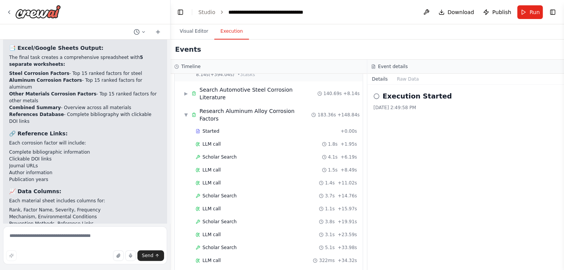
scroll to position [0, 0]
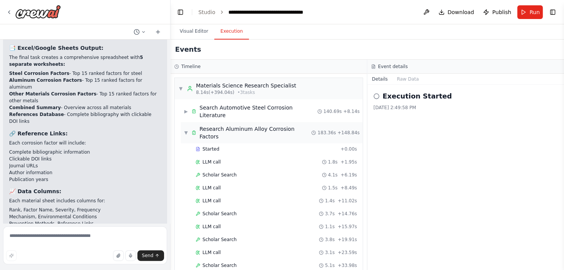
click at [186, 130] on span "▼" at bounding box center [186, 133] width 5 height 6
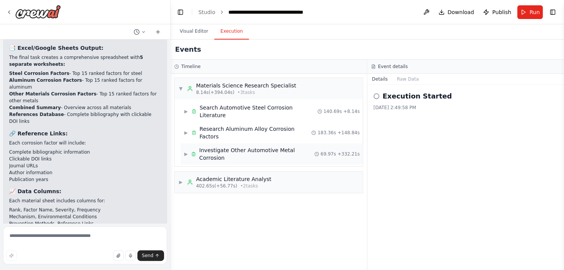
click at [187, 143] on div "▶ Investigate Other Automotive Metal Corrosion 69.97s + 332.21s" at bounding box center [272, 153] width 182 height 21
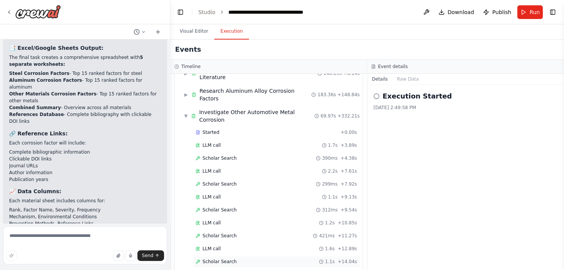
scroll to position [74, 0]
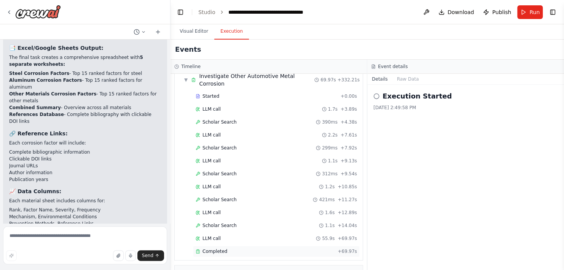
click at [208, 248] on span "Completed" at bounding box center [214, 251] width 25 height 6
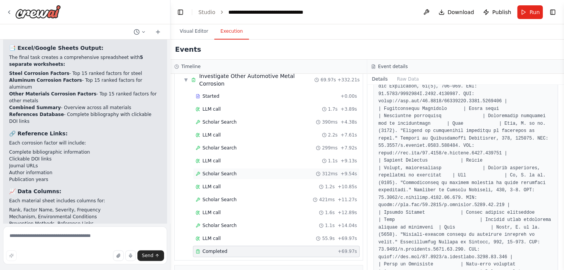
scroll to position [0, 0]
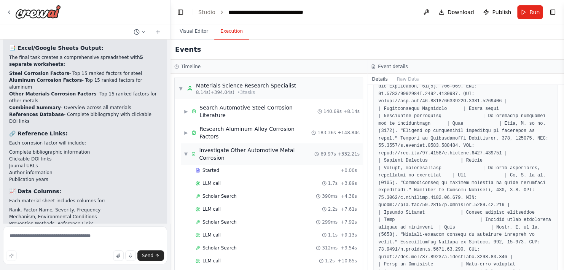
click at [189, 146] on div "▼ Investigate Other Automotive Metal Corrosion" at bounding box center [249, 153] width 130 height 15
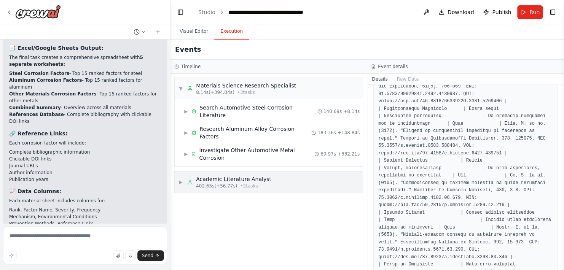
click at [178, 179] on span "▶" at bounding box center [180, 182] width 5 height 6
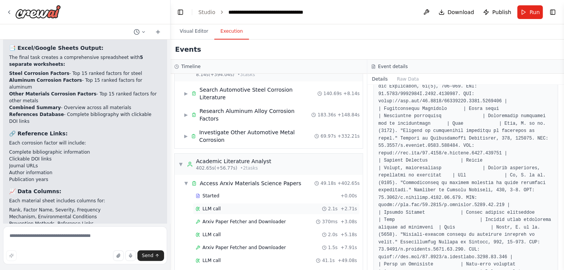
scroll to position [28, 0]
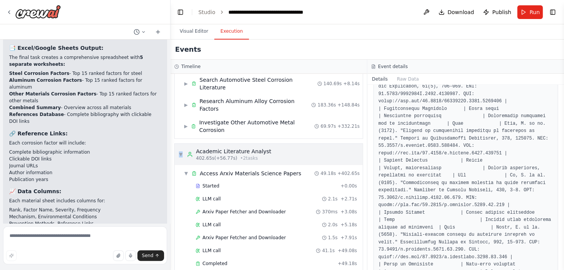
click at [181, 151] on span "▼" at bounding box center [180, 154] width 5 height 6
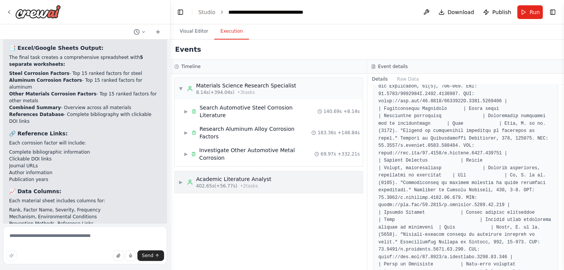
click at [198, 183] on span "402.65s (+56.77s)" at bounding box center [216, 186] width 41 height 6
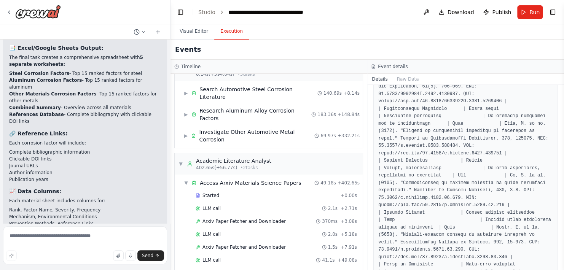
scroll to position [28, 0]
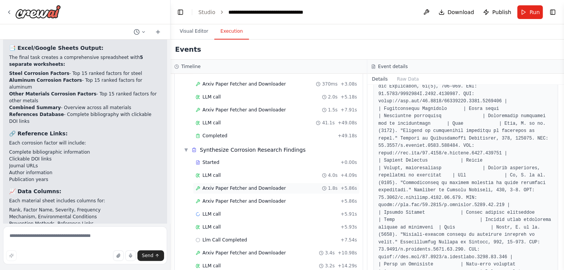
scroll to position [119, 0]
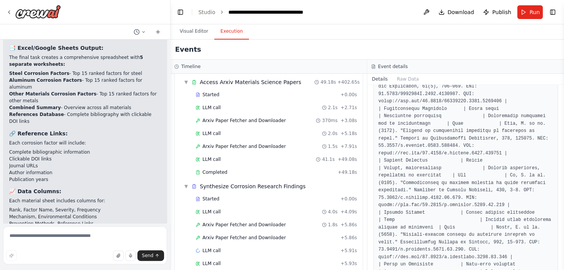
drag, startPoint x: 187, startPoint y: 165, endPoint x: 187, endPoint y: 160, distance: 4.6
click at [188, 183] on div "▼ Synthesize Corrosion Research Findings" at bounding box center [245, 187] width 122 height 8
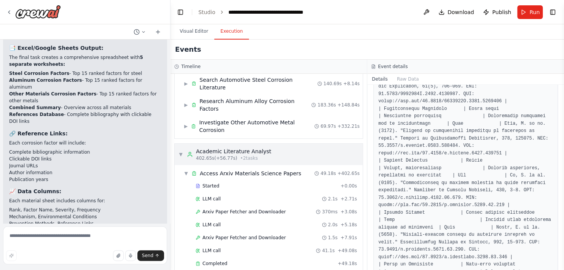
click at [183, 148] on div "▼ Academic Literature Analyst 402.65s (+56.77s) • 2 task s" at bounding box center [224, 155] width 93 height 14
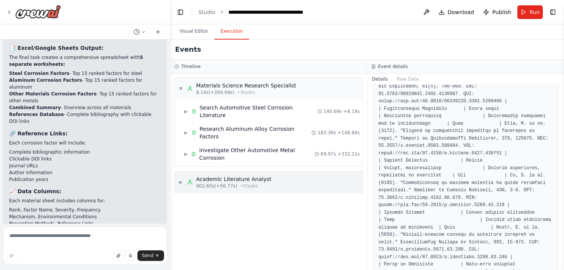
click at [183, 179] on span "▶" at bounding box center [180, 182] width 5 height 6
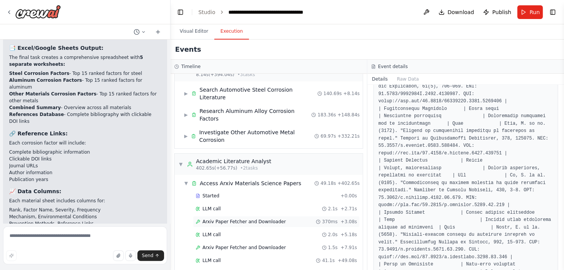
scroll to position [28, 0]
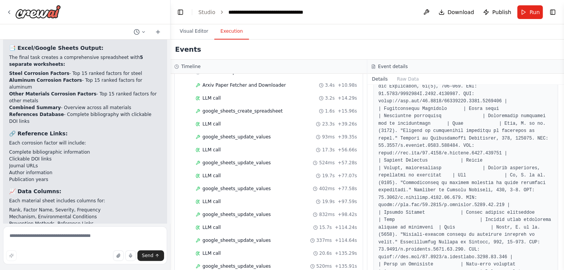
scroll to position [347, 0]
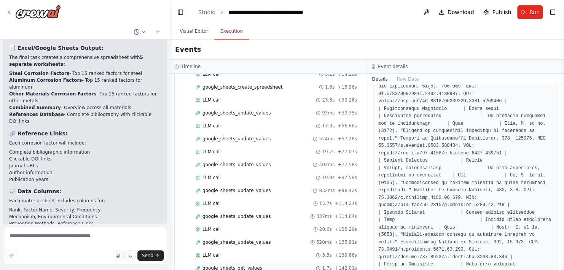
click at [230, 265] on span "google_sheets_get_values" at bounding box center [232, 268] width 60 height 6
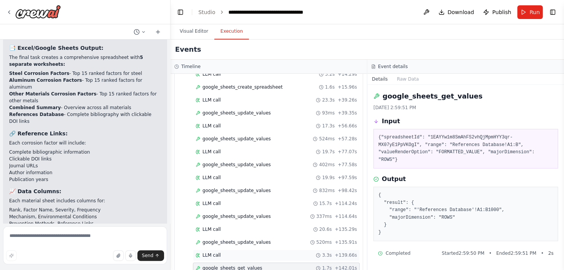
click at [217, 252] on span "LLM call" at bounding box center [211, 255] width 18 height 6
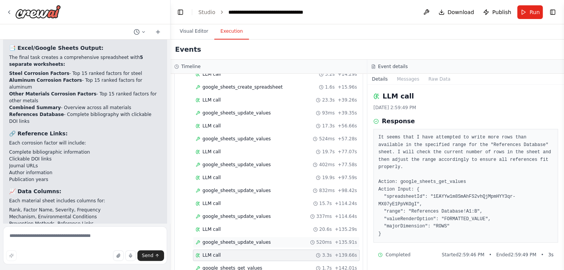
click at [222, 239] on span "google_sheets_update_values" at bounding box center [236, 242] width 68 height 6
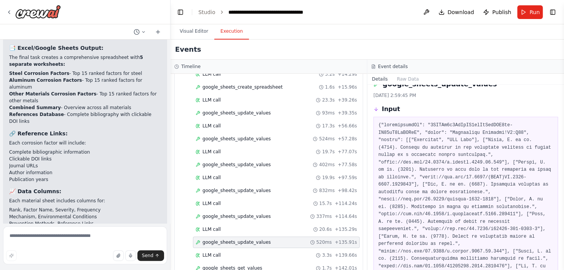
scroll to position [0, 0]
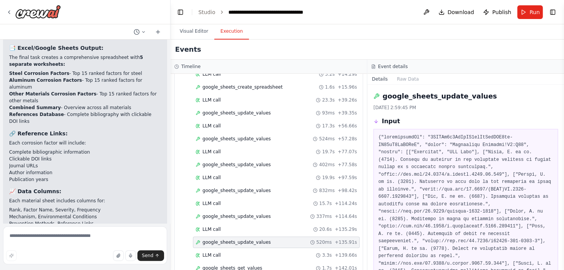
click at [375, 121] on icon at bounding box center [375, 121] width 5 height 5
click at [377, 124] on icon at bounding box center [375, 121] width 5 height 5
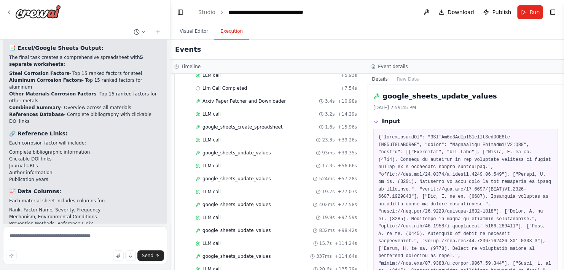
scroll to position [347, 0]
